Goal: Task Accomplishment & Management: Use online tool/utility

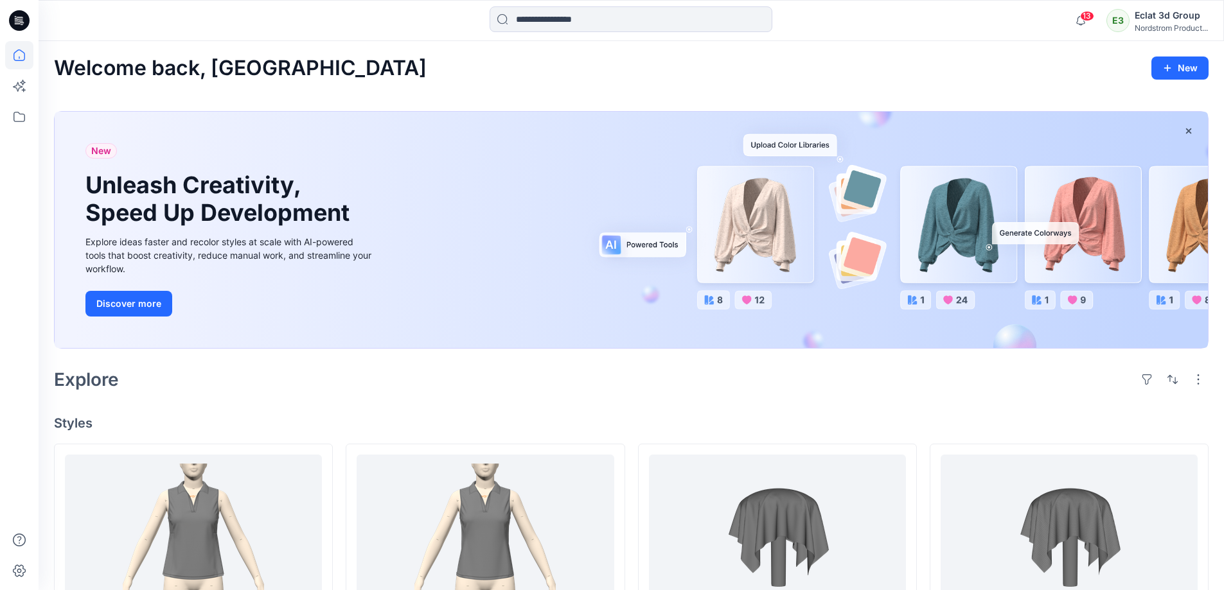
scroll to position [193, 0]
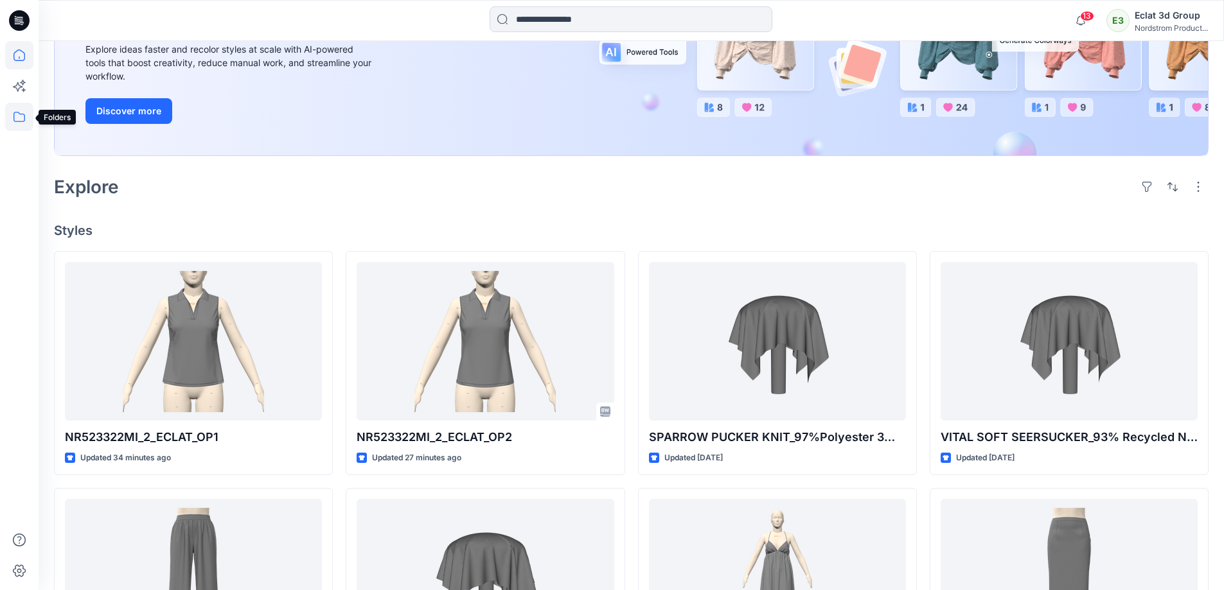
click at [15, 109] on icon at bounding box center [19, 117] width 28 height 28
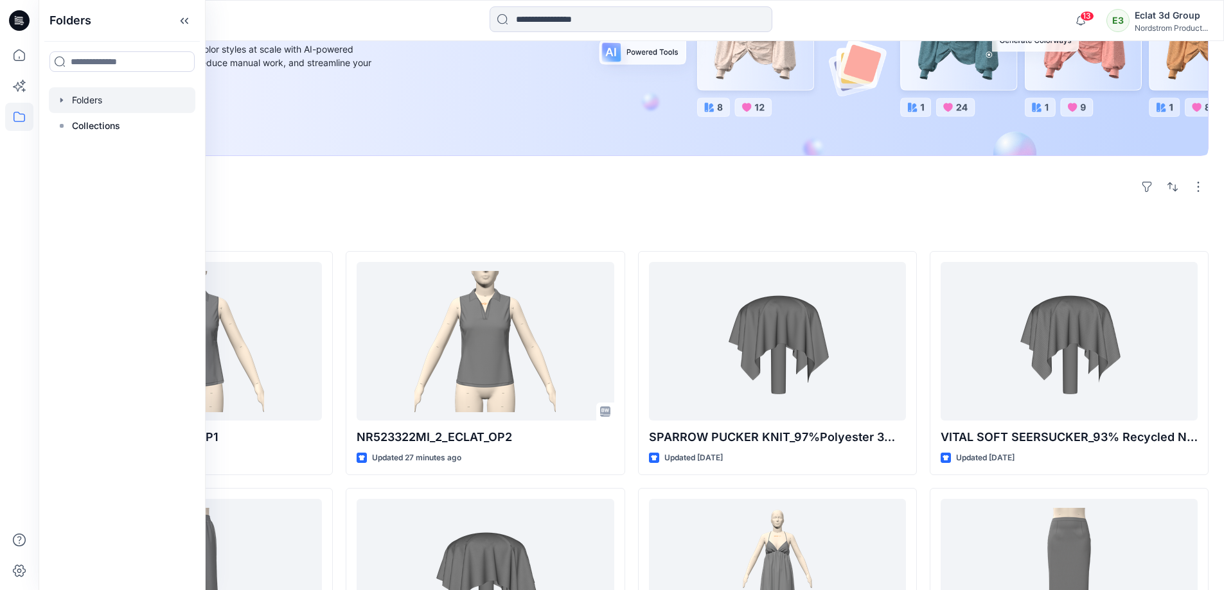
click at [91, 98] on div at bounding box center [122, 100] width 146 height 26
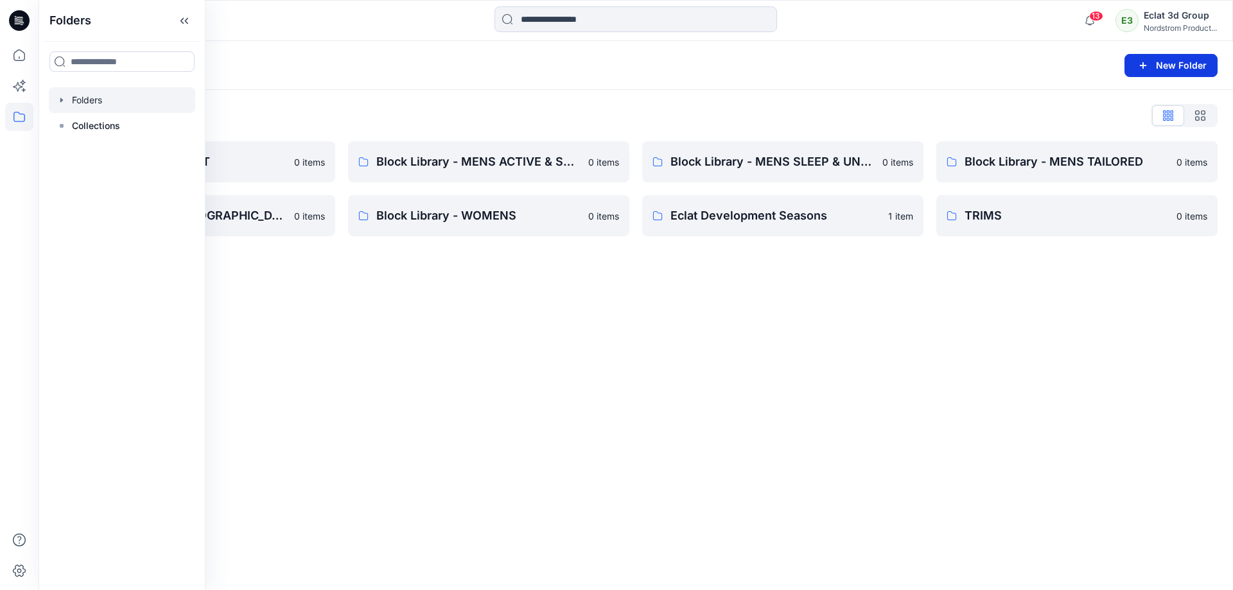
click at [1176, 63] on button "New Folder" at bounding box center [1171, 65] width 93 height 23
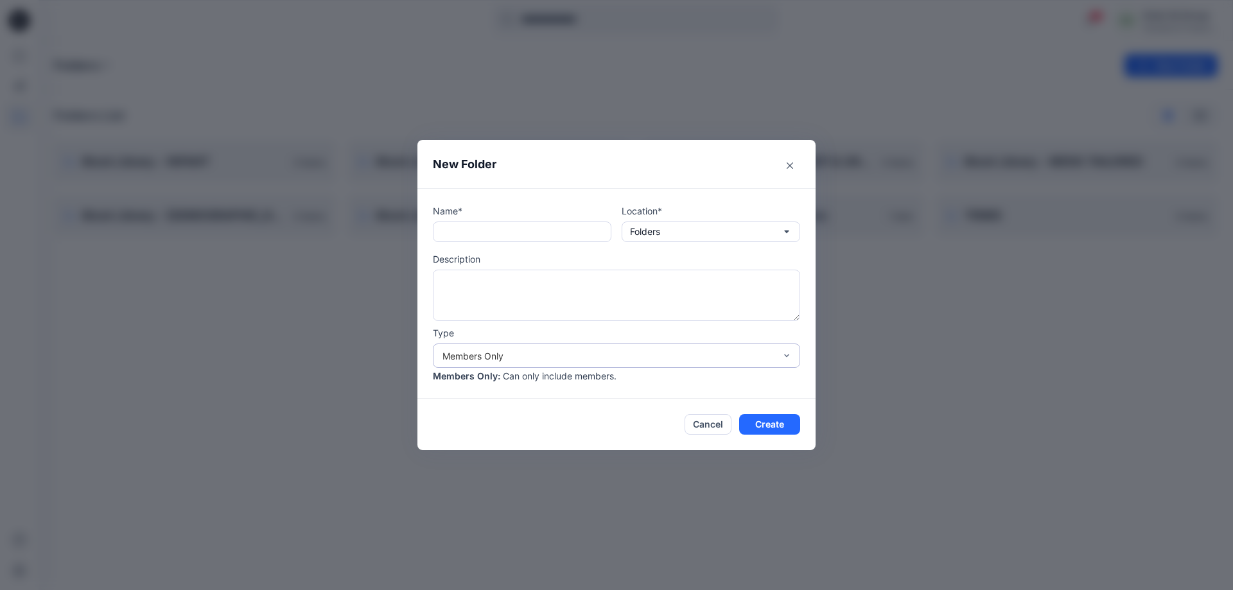
click at [766, 349] on div "Members Only" at bounding box center [609, 355] width 333 height 13
click at [734, 229] on button "Folders" at bounding box center [711, 232] width 179 height 21
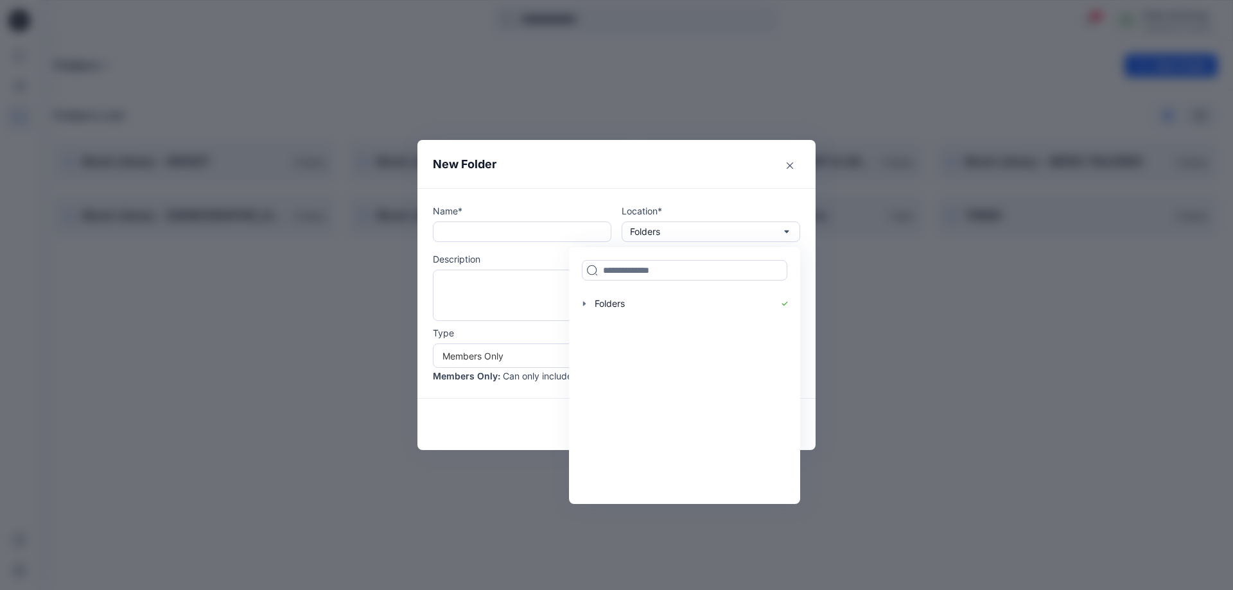
click at [624, 251] on div at bounding box center [685, 270] width 226 height 41
click at [755, 228] on button "Folders" at bounding box center [711, 232] width 179 height 21
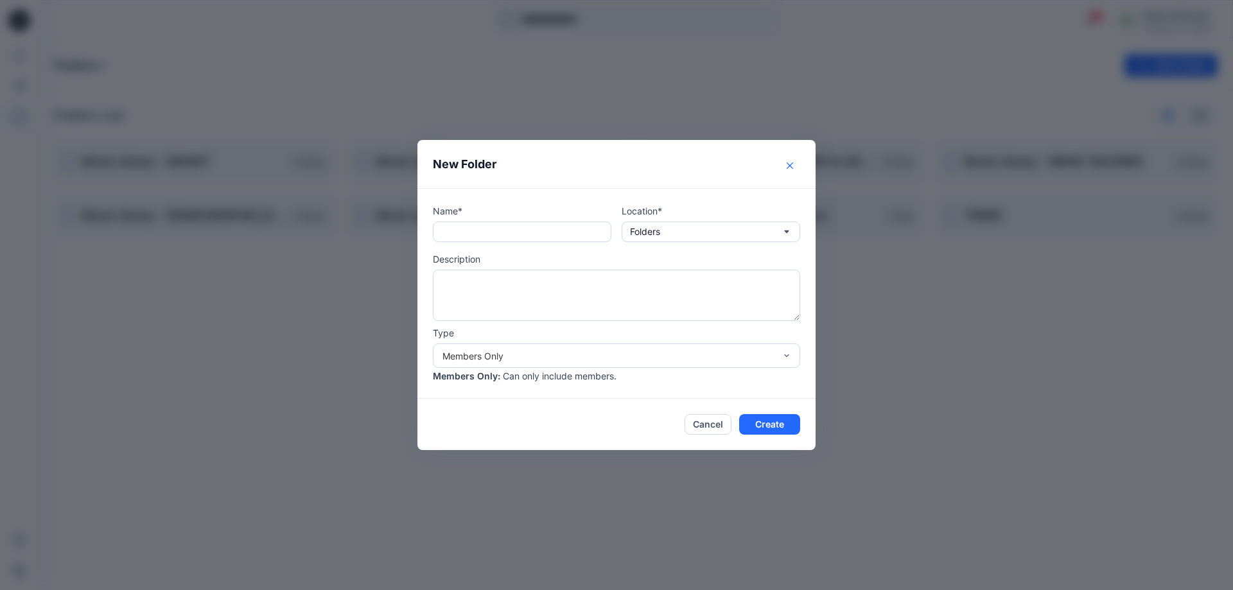
click at [793, 163] on button "Close" at bounding box center [790, 165] width 21 height 21
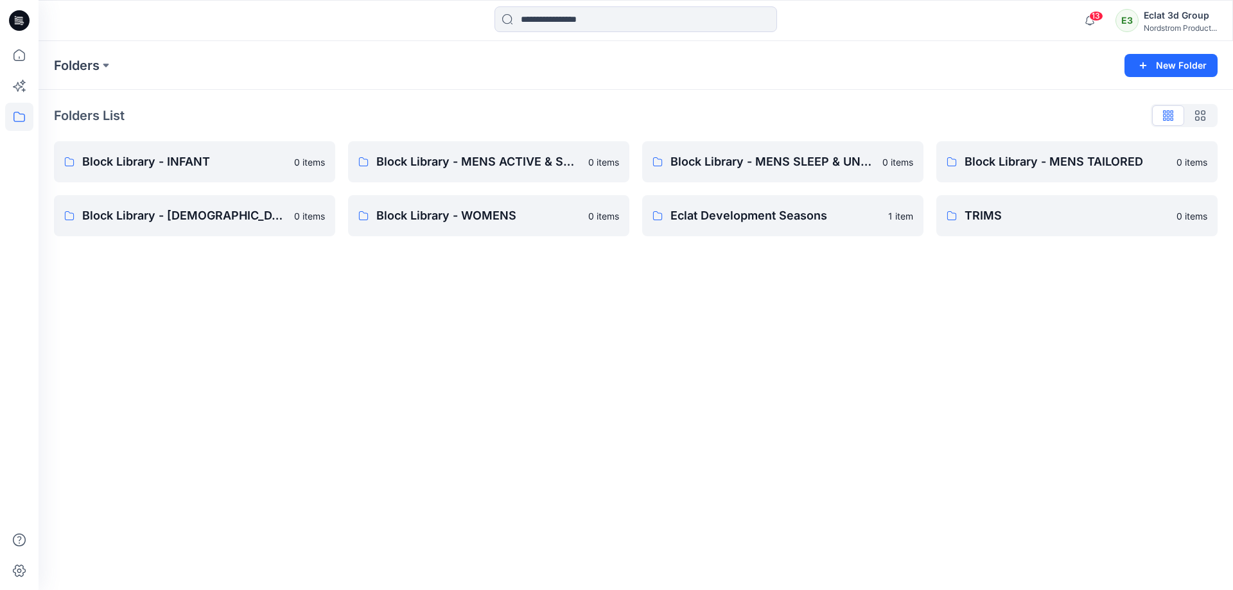
click at [825, 378] on div "Folders New Folder Folders List Block Library - INFANT 0 items Block Library - …" at bounding box center [636, 315] width 1195 height 549
click at [576, 24] on input at bounding box center [636, 19] width 283 height 26
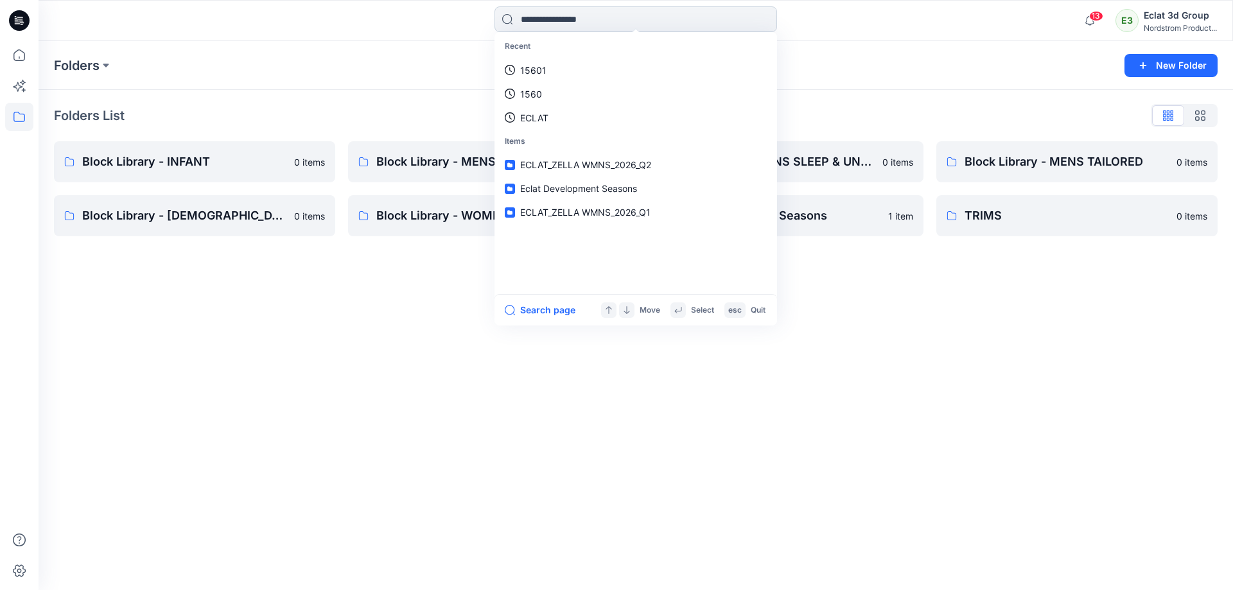
type input "*"
type input "**"
click at [10, 21] on icon at bounding box center [19, 20] width 21 height 21
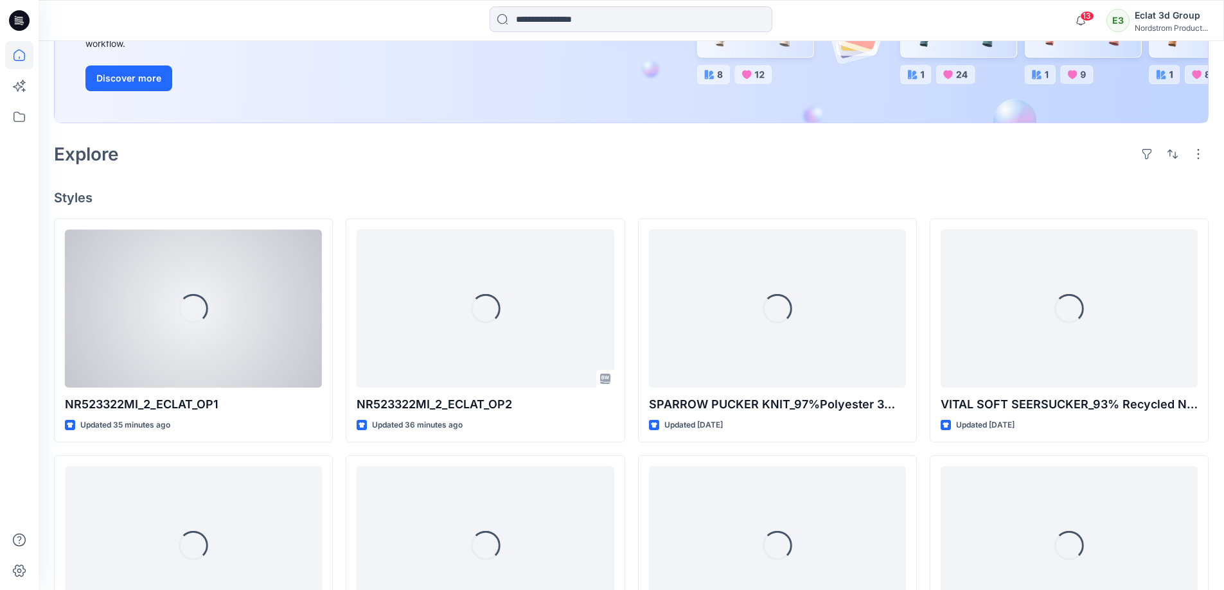
scroll to position [321, 0]
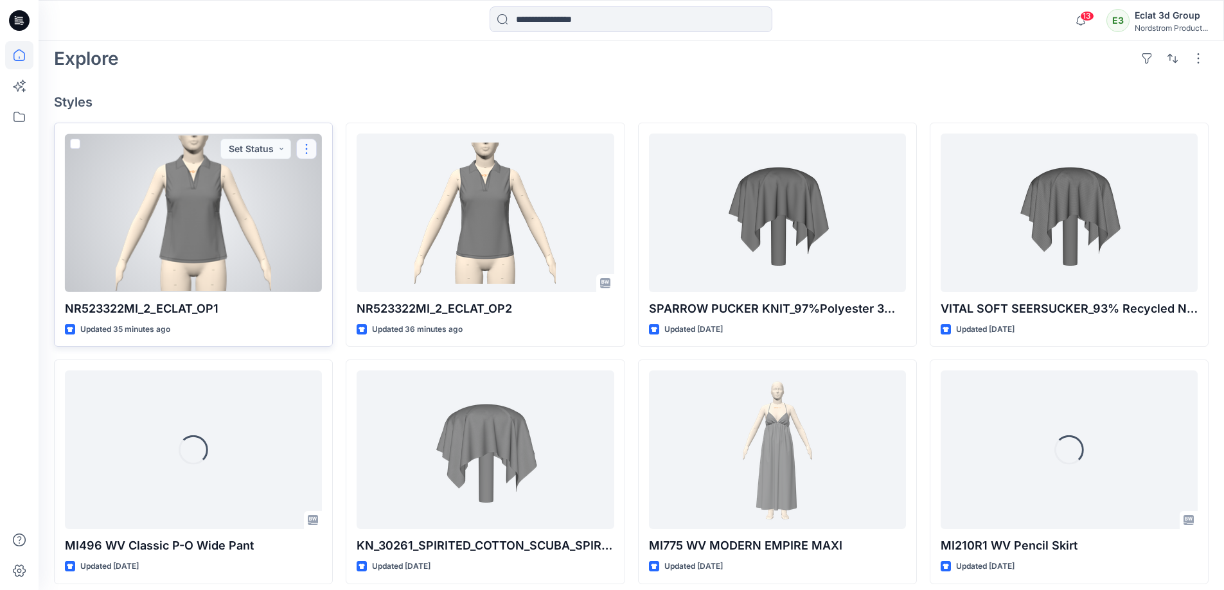
click at [304, 154] on button "button" at bounding box center [306, 149] width 21 height 21
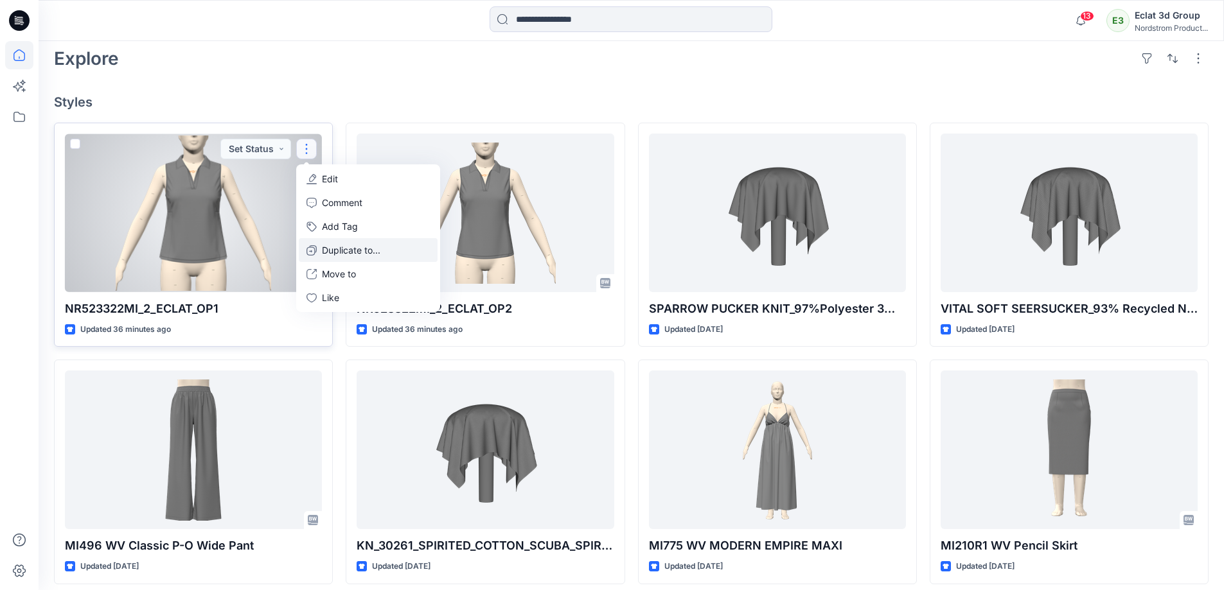
click at [357, 247] on p "Duplicate to..." at bounding box center [351, 249] width 58 height 13
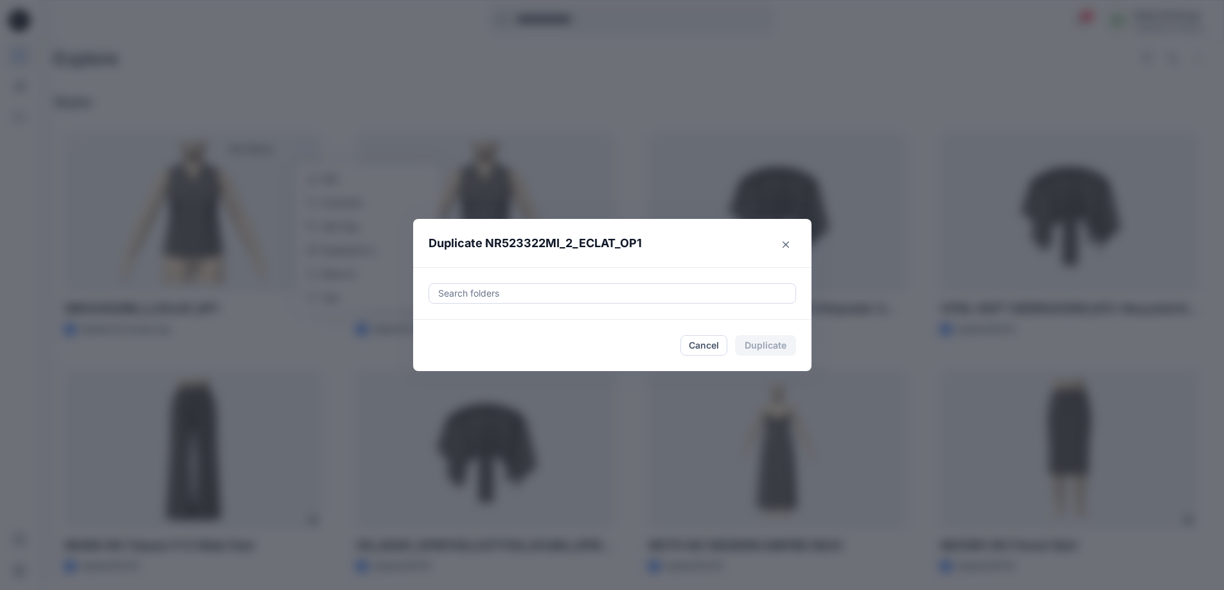
click at [565, 294] on div at bounding box center [612, 293] width 351 height 15
type input "**"
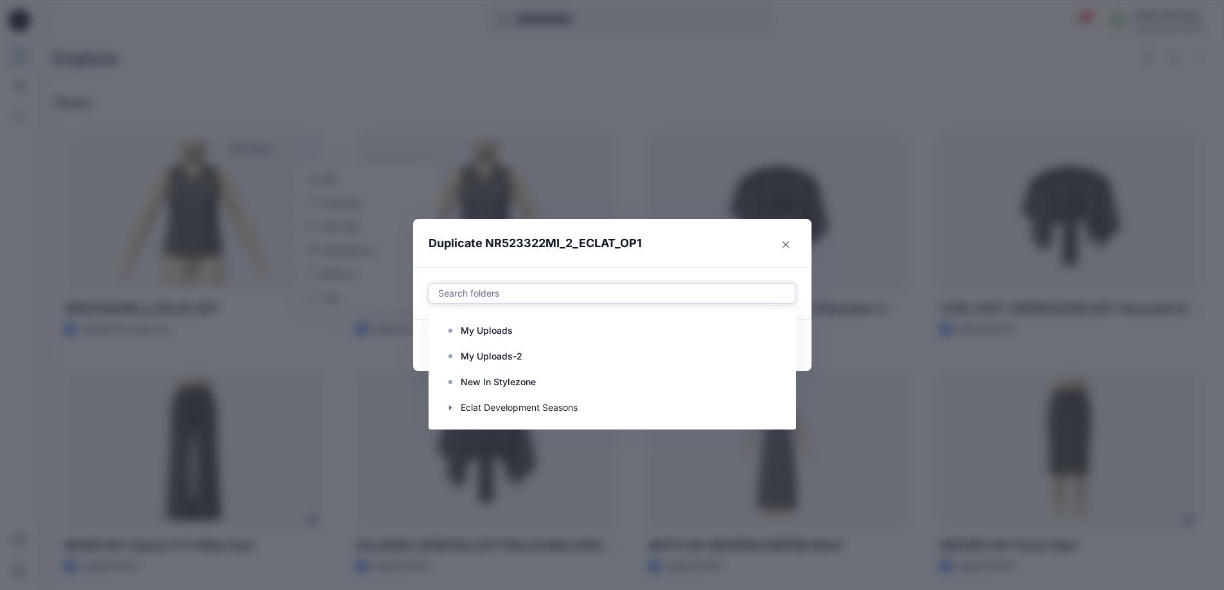
click at [488, 292] on div at bounding box center [612, 293] width 351 height 15
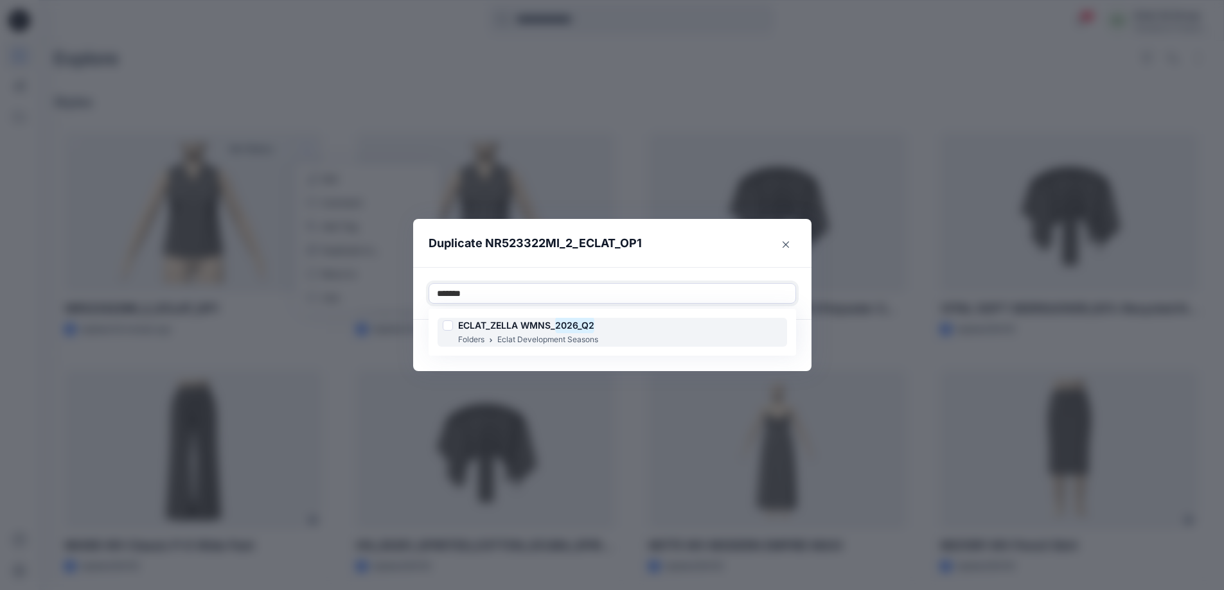
click at [500, 324] on span "ECLAT_ZELLA WMNS_" at bounding box center [506, 325] width 97 height 11
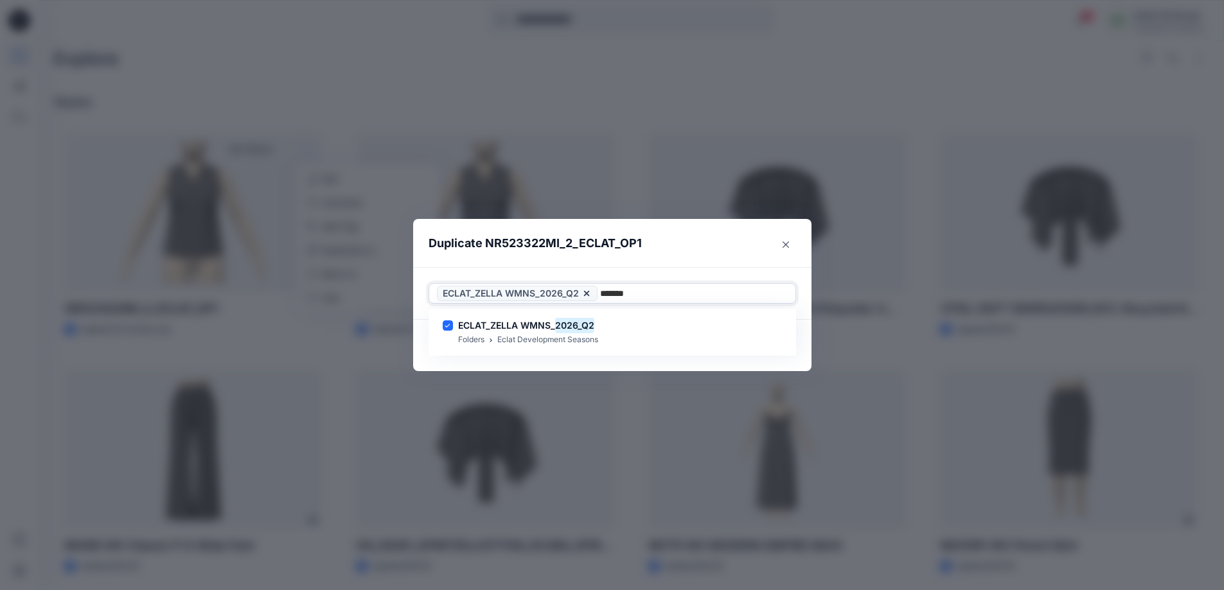
type input "*******"
click at [691, 269] on div "Use Up and Down to choose options, press Enter to select the currently focused …" at bounding box center [612, 293] width 398 height 53
click at [768, 349] on button "Duplicate" at bounding box center [765, 345] width 61 height 21
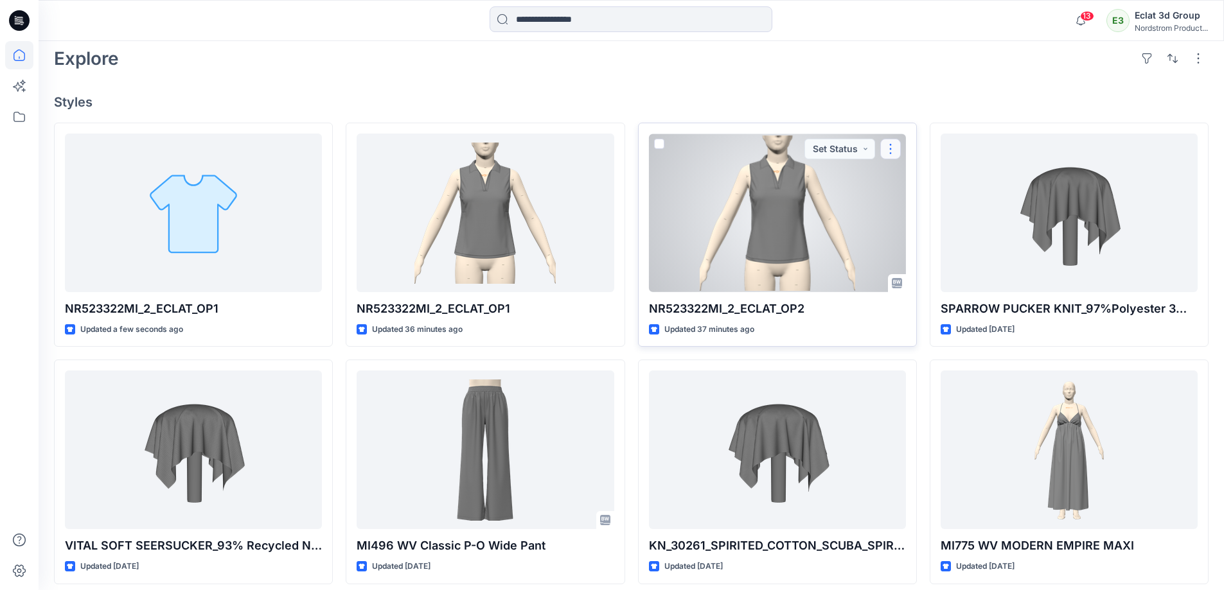
click at [891, 149] on button "button" at bounding box center [890, 149] width 21 height 21
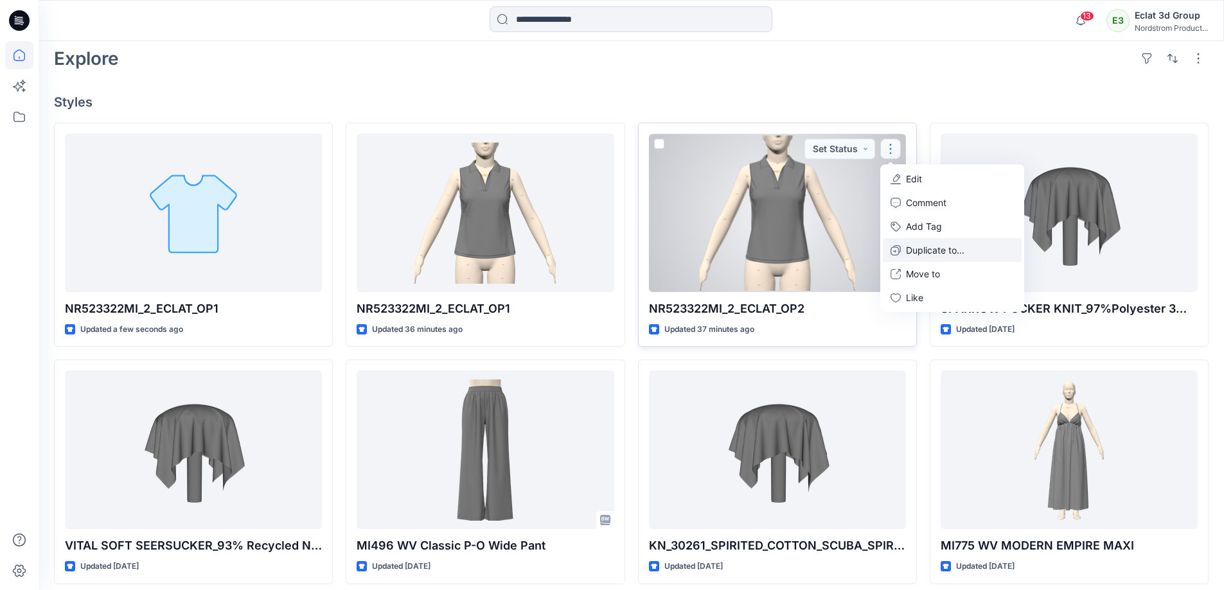
click at [912, 253] on p "Duplicate to..." at bounding box center [935, 249] width 58 height 13
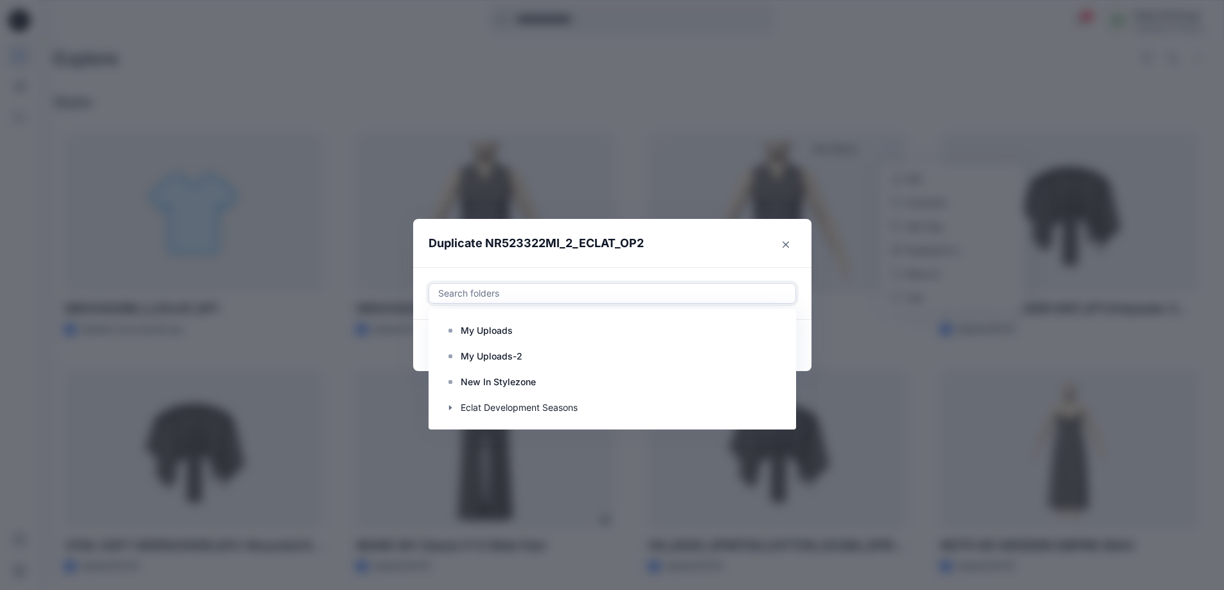
click at [698, 292] on div at bounding box center [612, 293] width 351 height 15
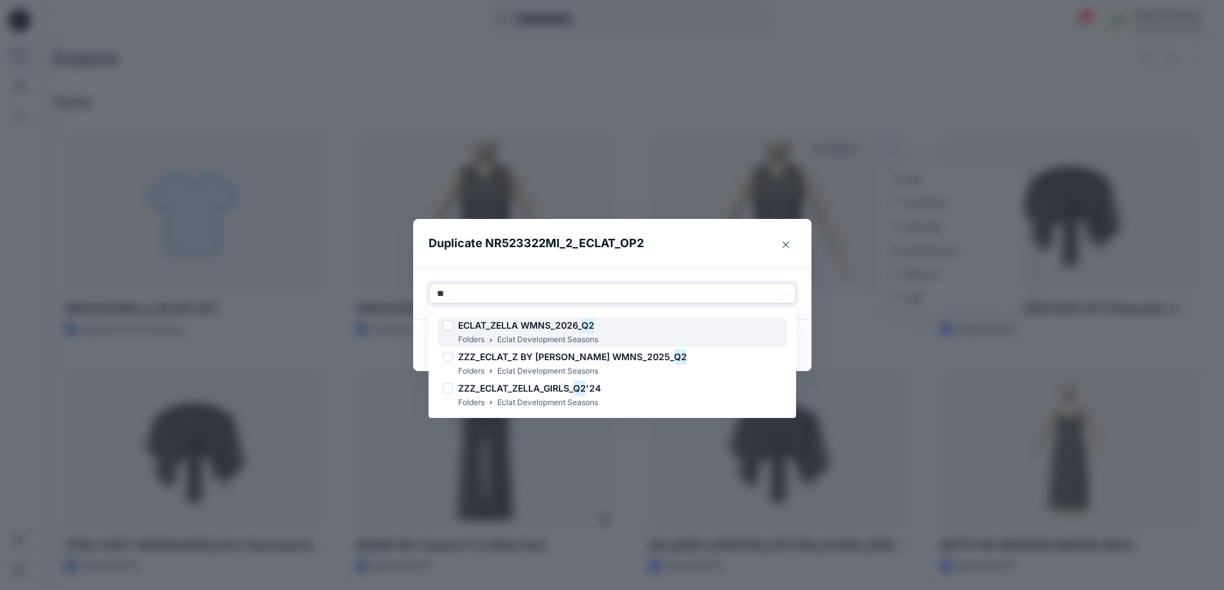
click at [598, 332] on div "ECLAT_ZELLA WMNS_2026_ Q2" at bounding box center [520, 325] width 155 height 15
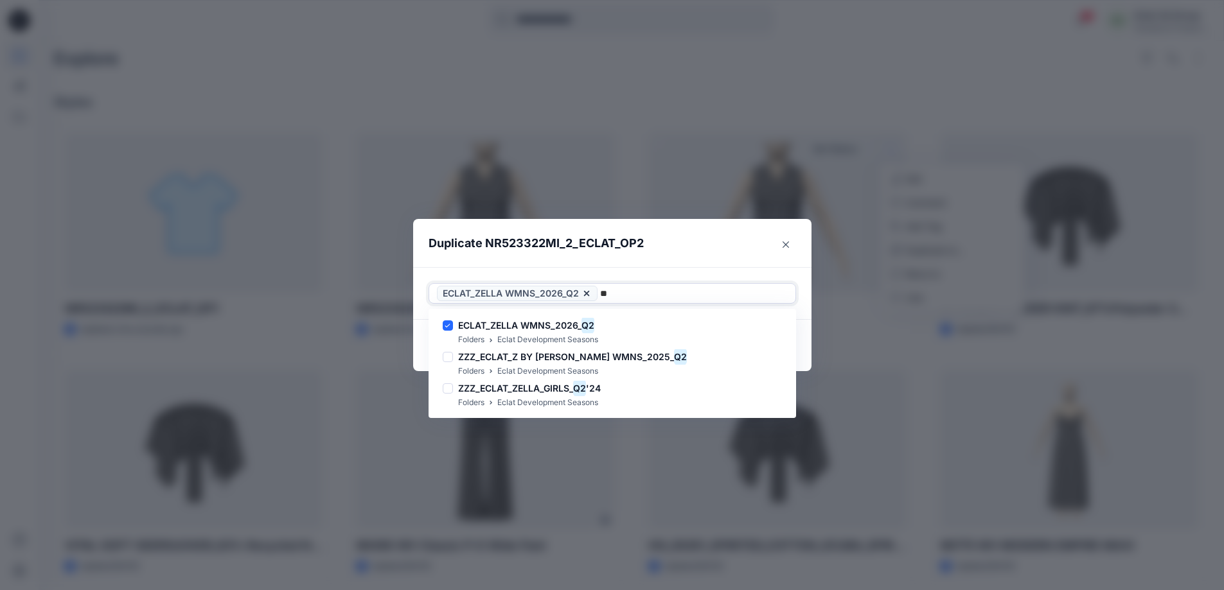
type input "**"
click at [736, 261] on header "Duplicate NR523322MI_2_ECLAT_OP2" at bounding box center [599, 243] width 373 height 49
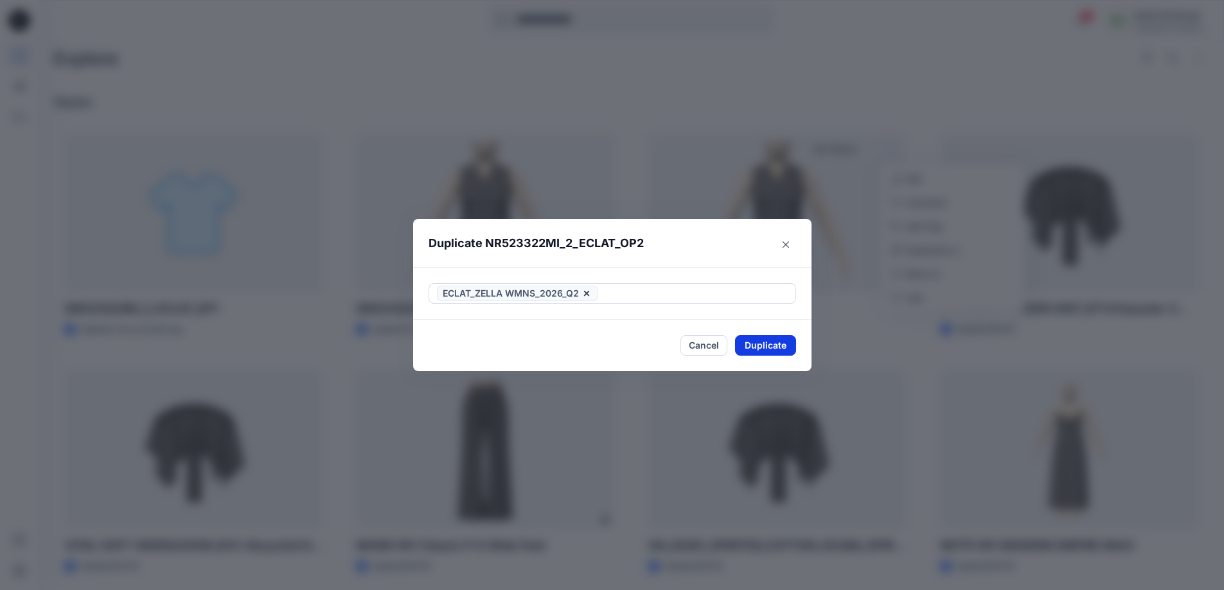
click at [783, 343] on button "Duplicate" at bounding box center [765, 345] width 61 height 21
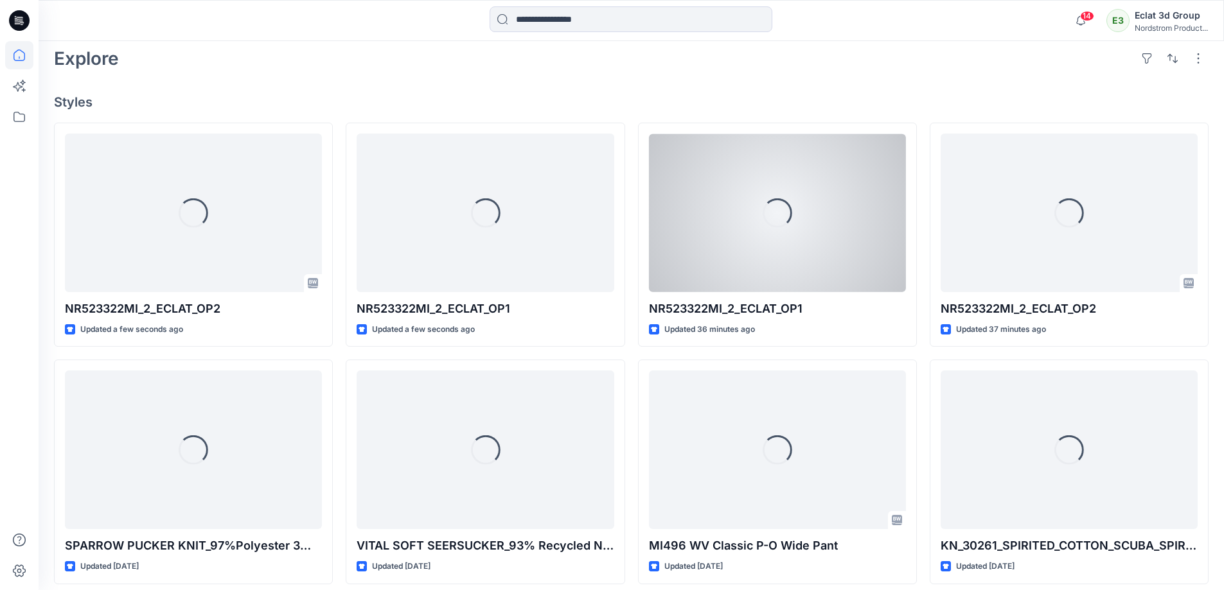
click at [783, 343] on div "Loading... NR523322MI_2_ECLAT_OP1 Updated 36 minutes ago Set Status" at bounding box center [777, 235] width 279 height 224
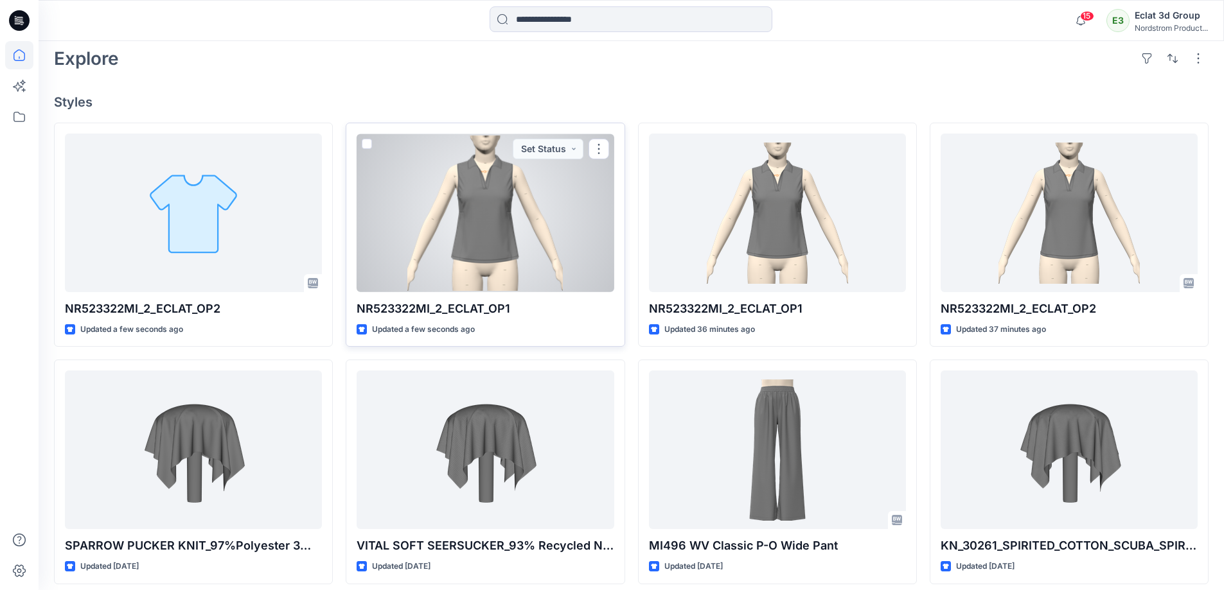
click at [527, 300] on p "NR523322MI_2_ECLAT_OP1" at bounding box center [485, 309] width 257 height 18
click at [521, 250] on div at bounding box center [485, 213] width 257 height 159
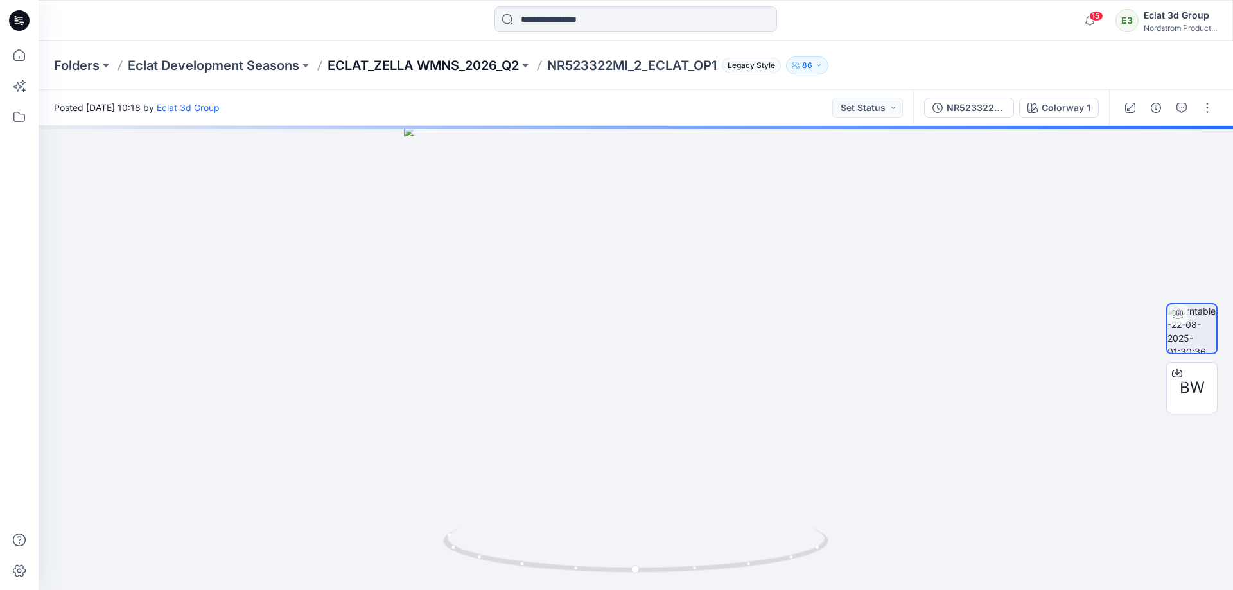
click at [393, 62] on p "ECLAT_ZELLA WMNS_2026_Q2" at bounding box center [423, 66] width 191 height 18
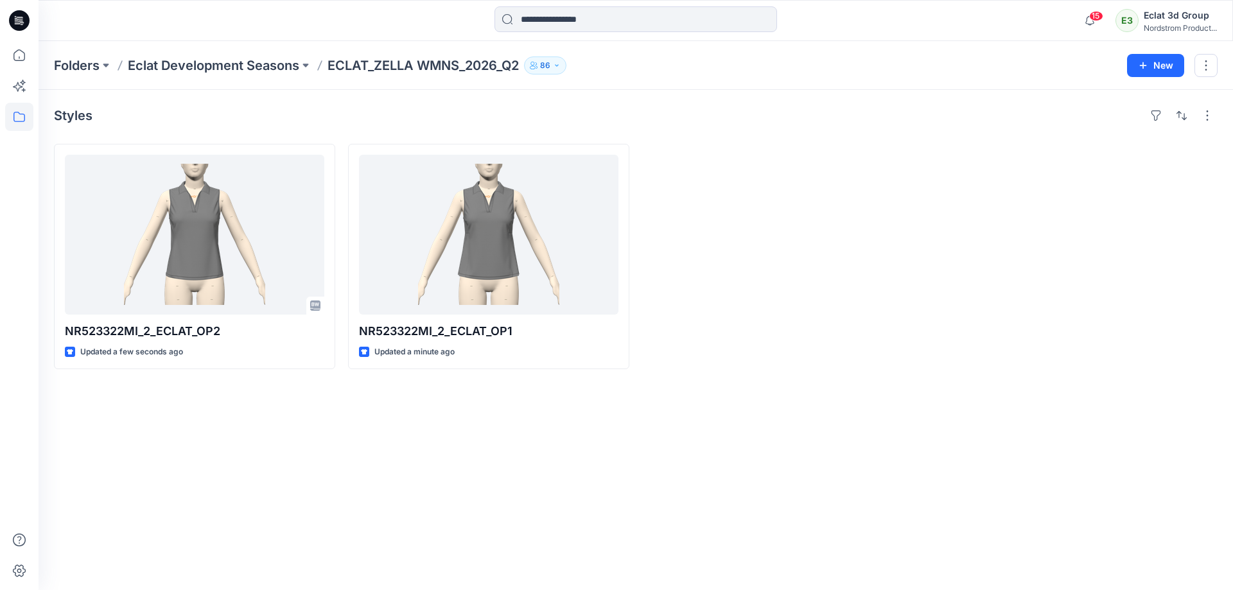
click at [745, 281] on div at bounding box center [782, 256] width 281 height 225
